Goal: Download file/media

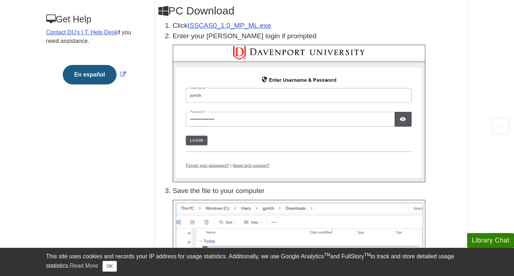
scroll to position [165, 0]
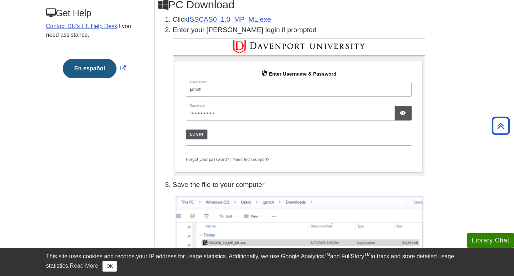
click at [255, 138] on img at bounding box center [299, 108] width 253 height 138
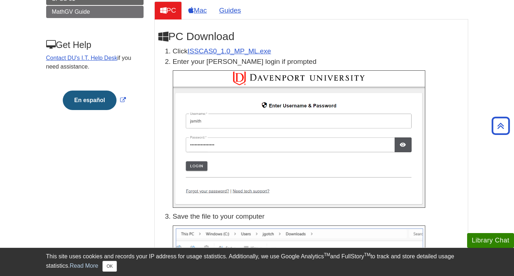
scroll to position [132, 0]
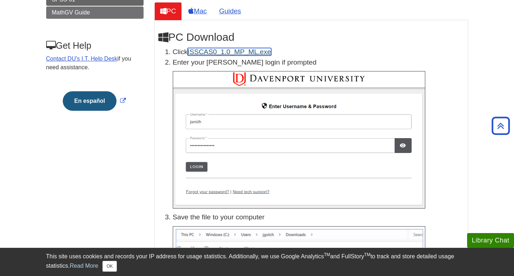
click at [215, 50] on link "ISSCAS0_1.0_MP_ML.exe" at bounding box center [229, 52] width 83 height 8
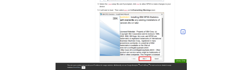
scroll to position [409, 0]
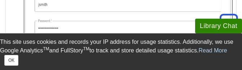
click at [149, 13] on img at bounding box center [128, 23] width 209 height 138
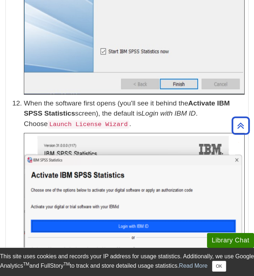
scroll to position [1679, 0]
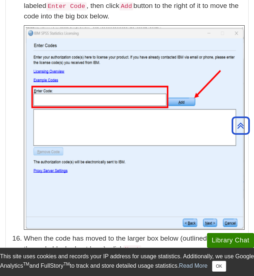
scroll to position [2242, 0]
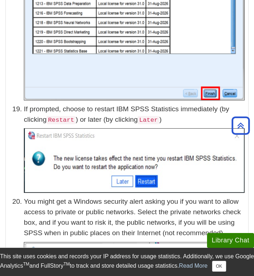
scroll to position [3026, 0]
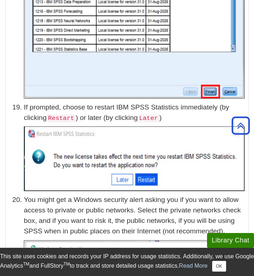
click at [75, 123] on p "If prompted, choose to restart IBM SPSS Statistics immediately (by clicking Res…" at bounding box center [134, 112] width 221 height 21
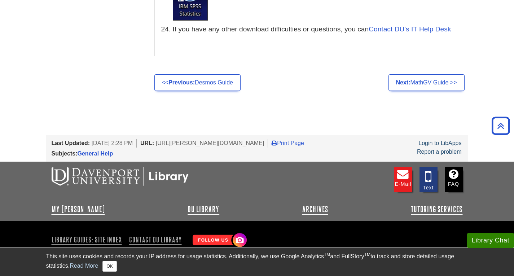
scroll to position [3590, 0]
